Goal: Find specific page/section: Find specific page/section

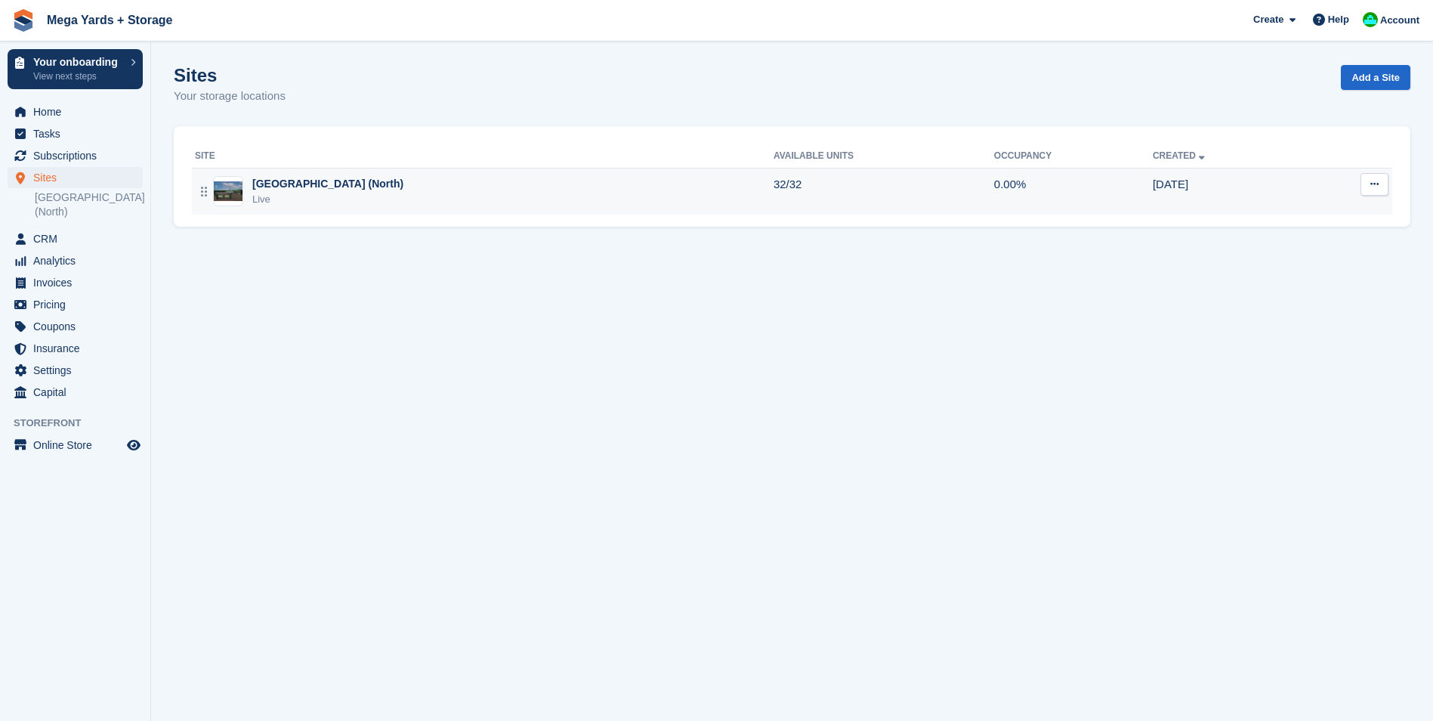
click at [281, 181] on div "[GEOGRAPHIC_DATA] (North)" at bounding box center [327, 184] width 151 height 16
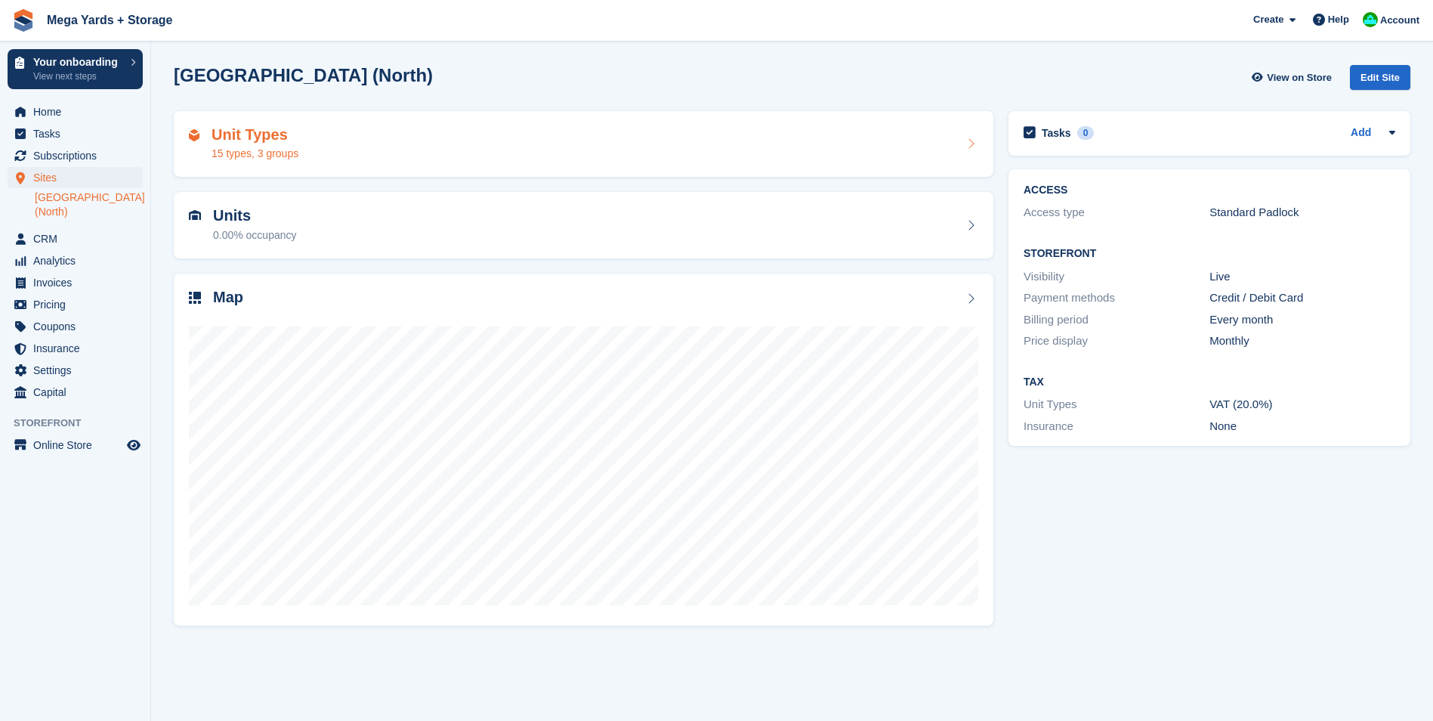
click at [280, 141] on h2 "Unit Types" at bounding box center [255, 134] width 87 height 17
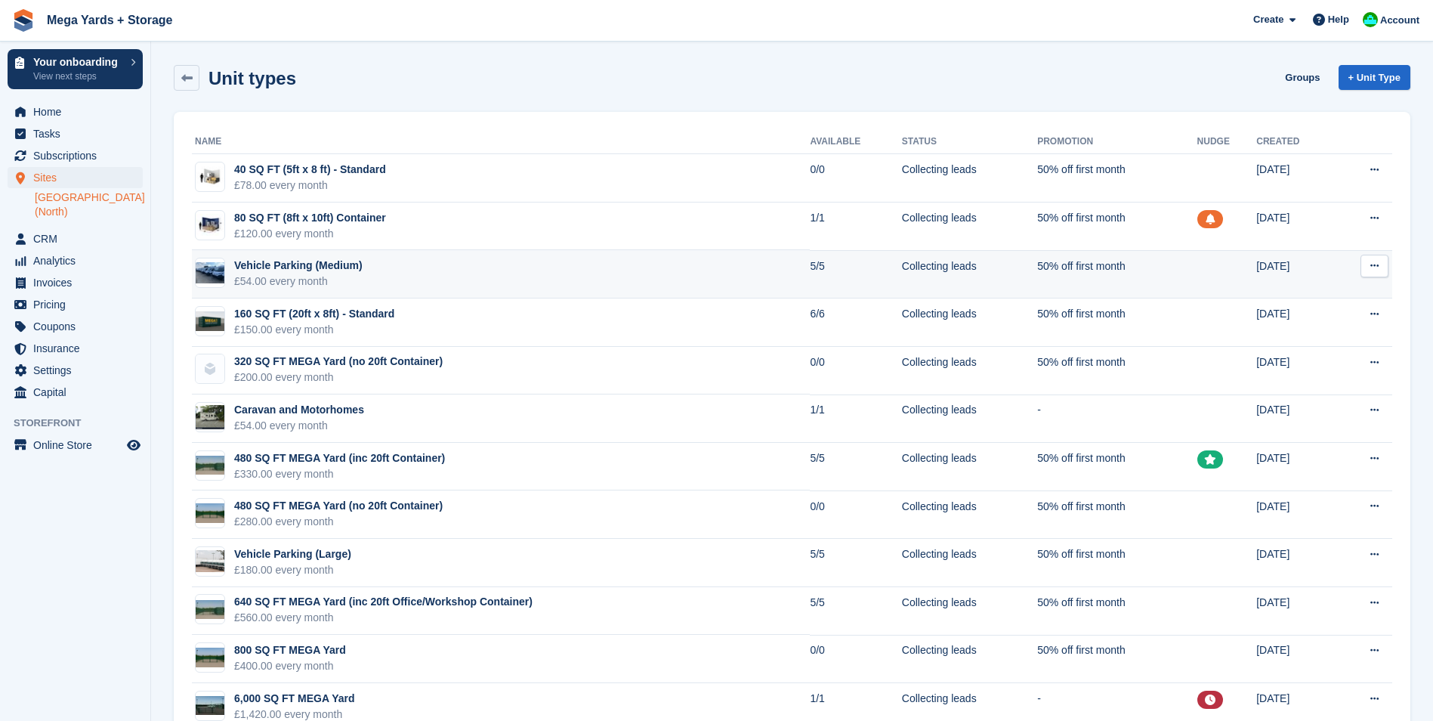
click at [337, 268] on div "Vehicle Parking (Medium)" at bounding box center [298, 266] width 128 height 16
